Goal: Use online tool/utility: Utilize a website feature to perform a specific function

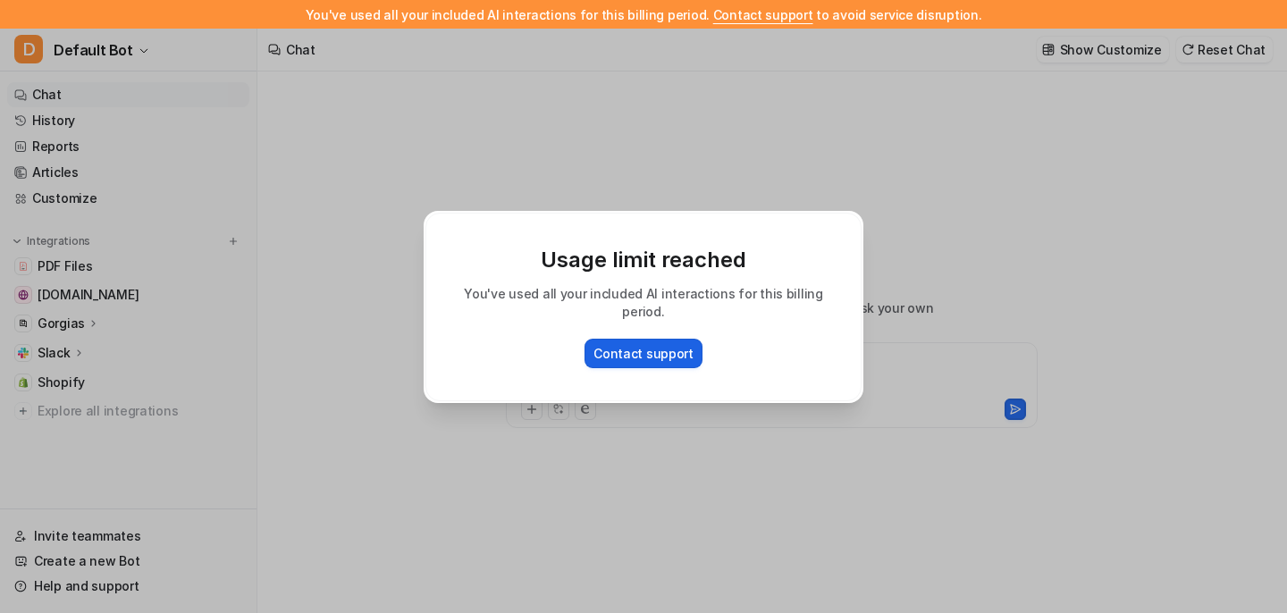
type textarea "**********"
click at [638, 201] on div "Usage limit reached You've used all your included AI interactions for this bill…" at bounding box center [643, 306] width 468 height 613
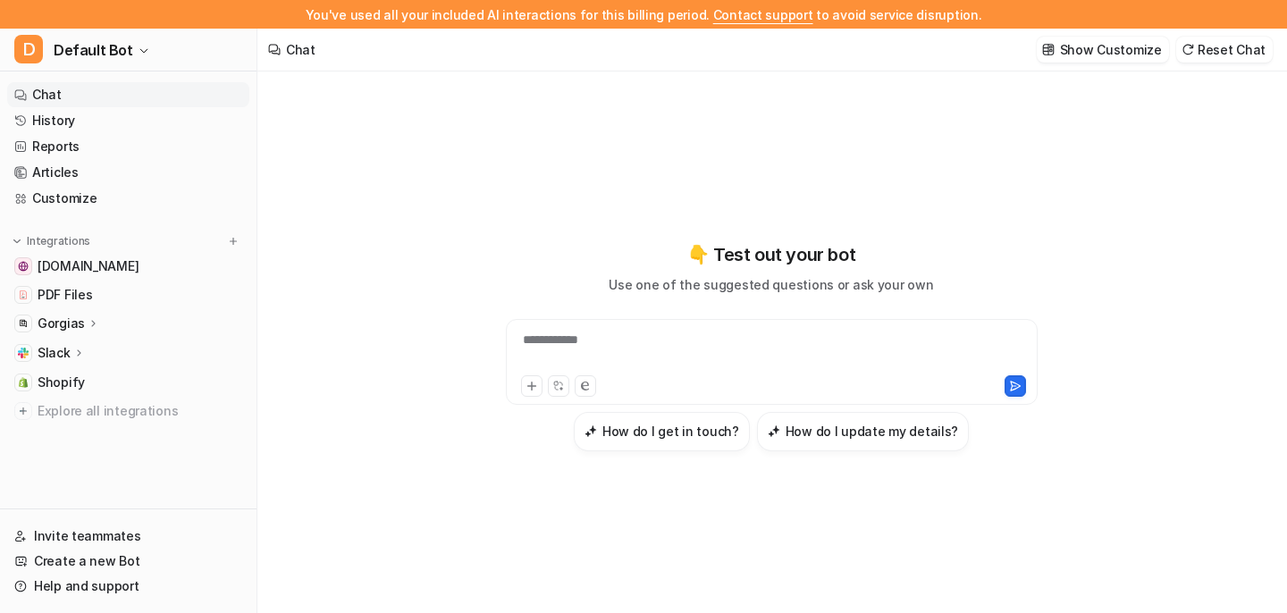
click at [89, 319] on icon at bounding box center [94, 322] width 13 height 13
click at [97, 396] on p "AI Agent" at bounding box center [78, 401] width 53 height 18
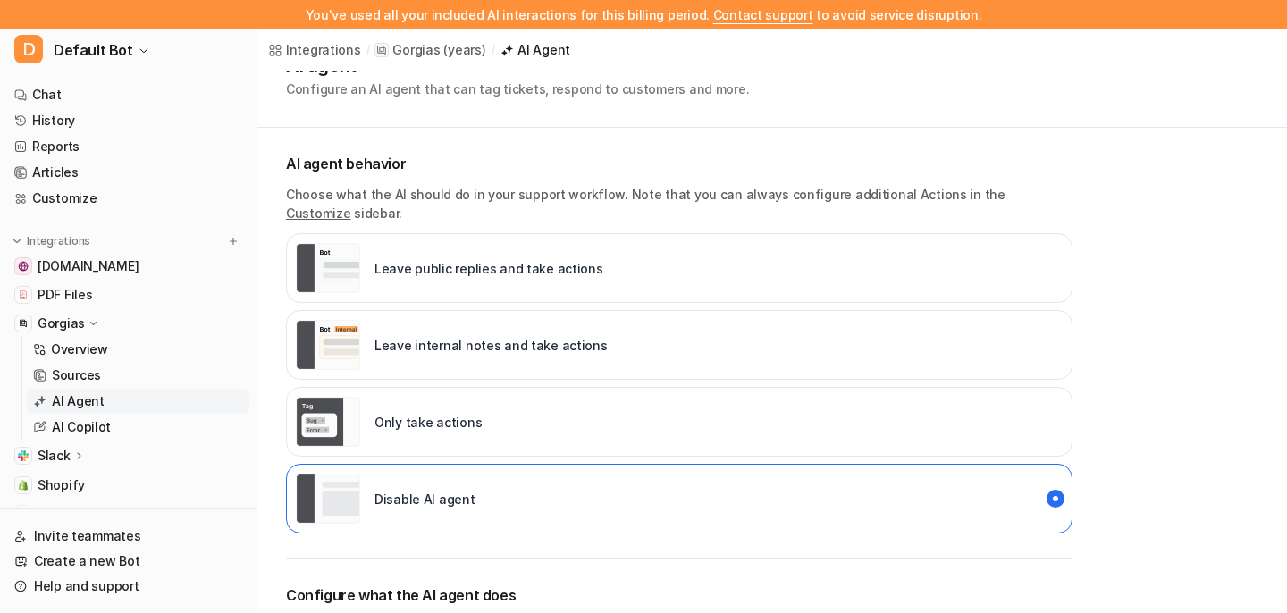
scroll to position [46, 0]
click at [506, 262] on div "Leave public replies and take actions" at bounding box center [449, 269] width 307 height 50
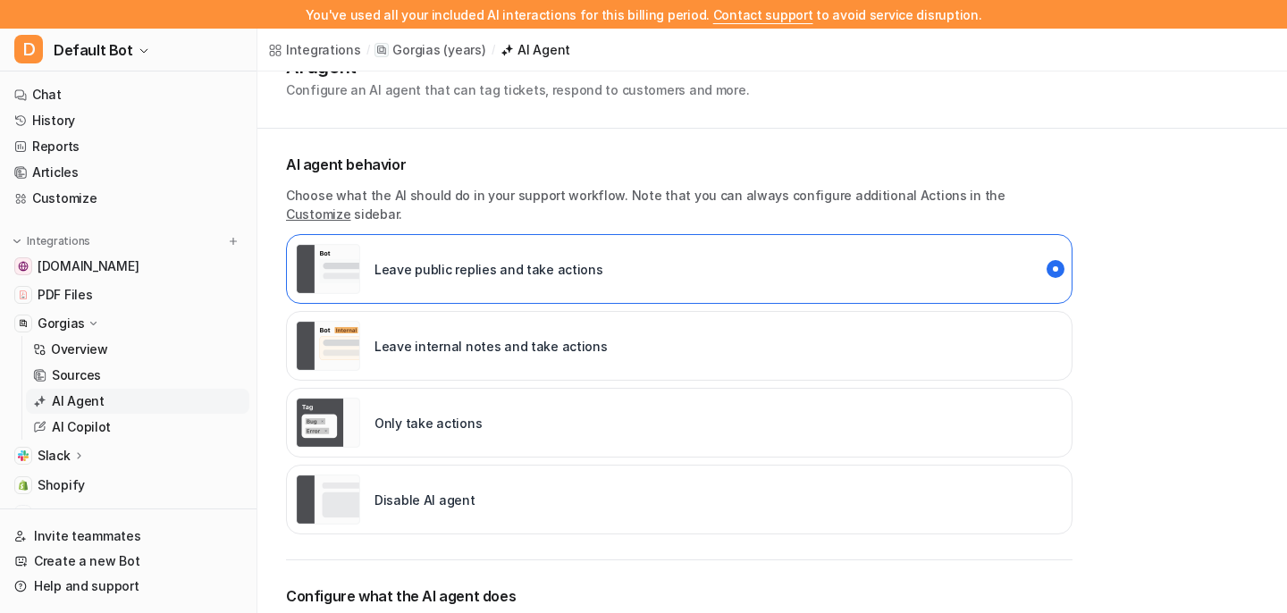
scroll to position [106, 0]
